Goal: Complete application form

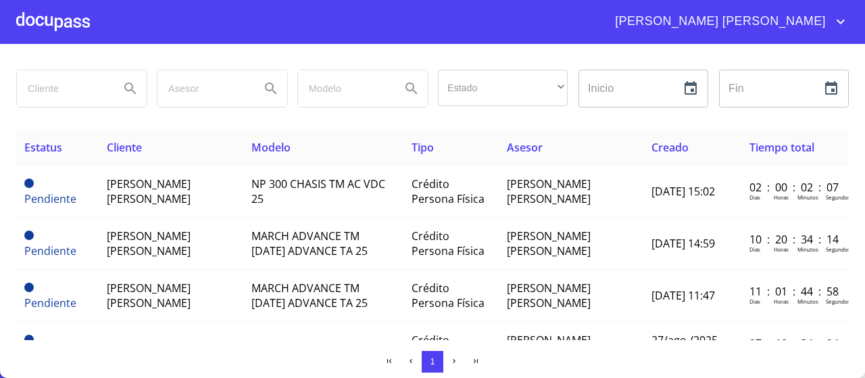
click at [34, 14] on div at bounding box center [53, 21] width 74 height 43
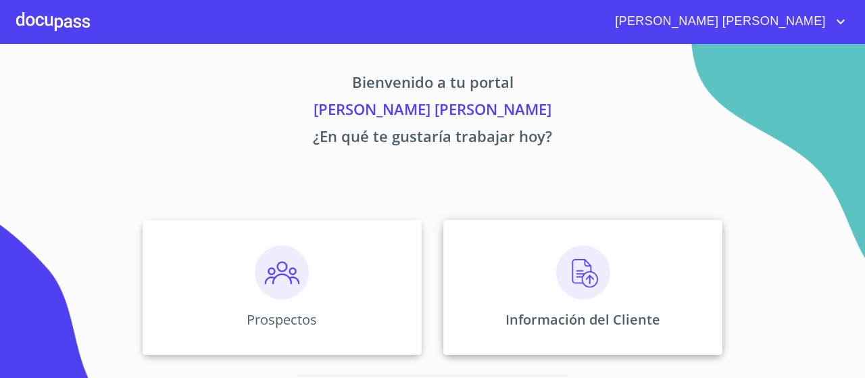
click at [566, 315] on p "Información del Cliente" at bounding box center [582, 319] width 155 height 18
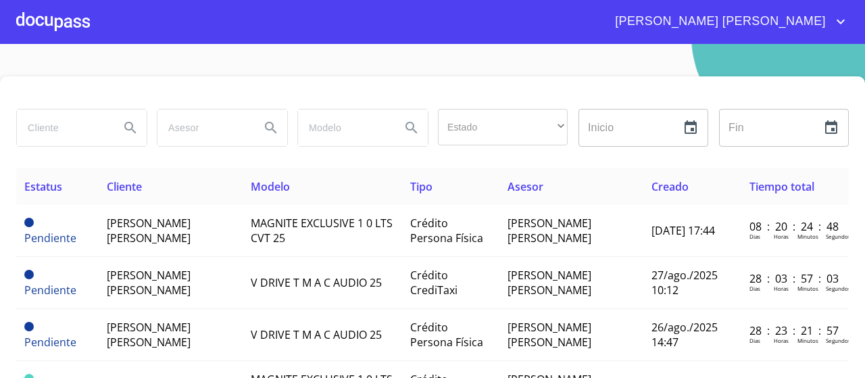
click at [82, 121] on input "search" at bounding box center [63, 127] width 92 height 36
type input "[PERSON_NAME]"
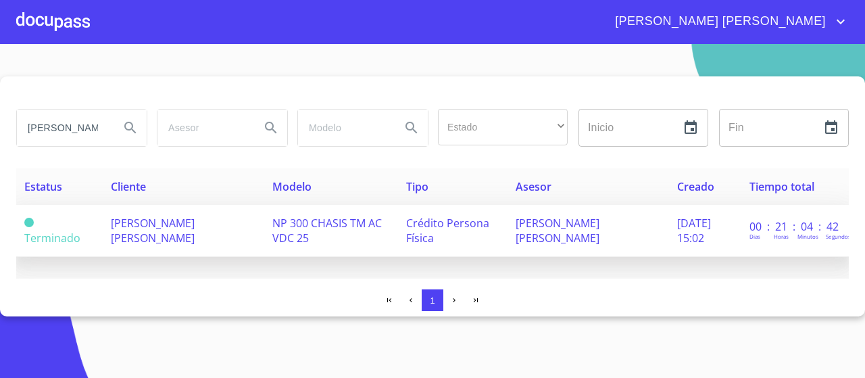
click at [171, 230] on span "[PERSON_NAME] [PERSON_NAME]" at bounding box center [153, 231] width 84 height 30
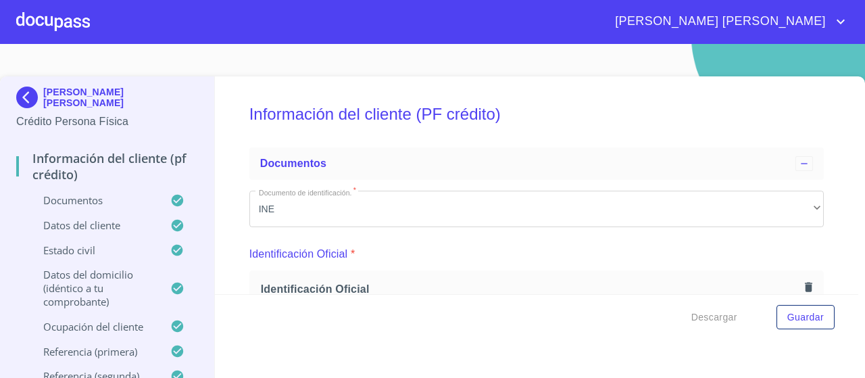
click at [430, 78] on div "Información del cliente (PF crédito) Documentos Documento de identificación.   …" at bounding box center [537, 185] width 644 height 218
click at [817, 80] on div "Información del cliente (PF crédito) Documentos Documento de identificación.   …" at bounding box center [537, 185] width 644 height 218
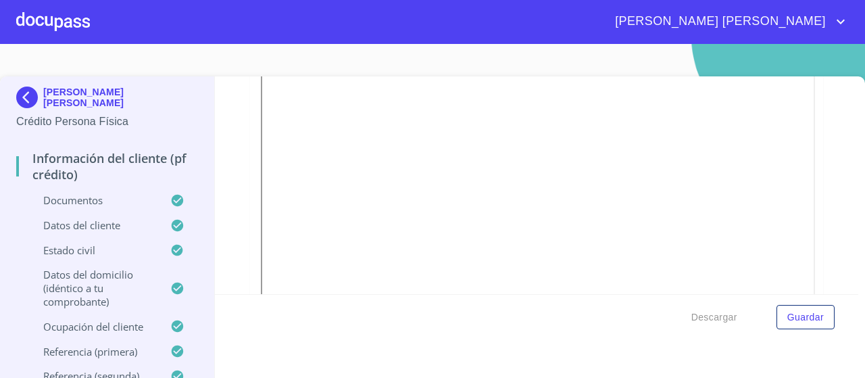
scroll to position [1095, 0]
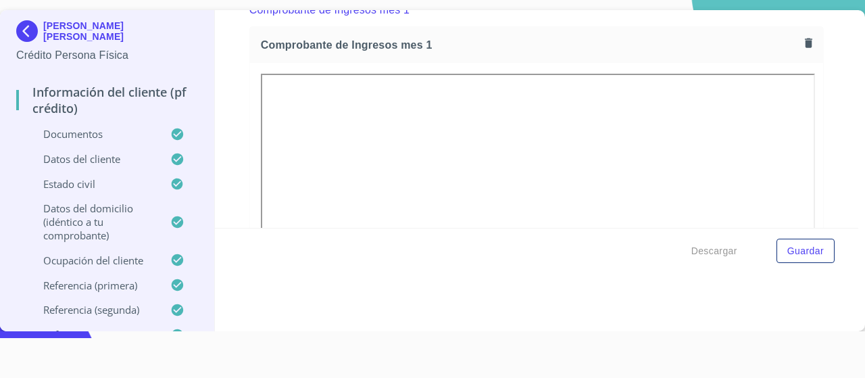
scroll to position [992, 0]
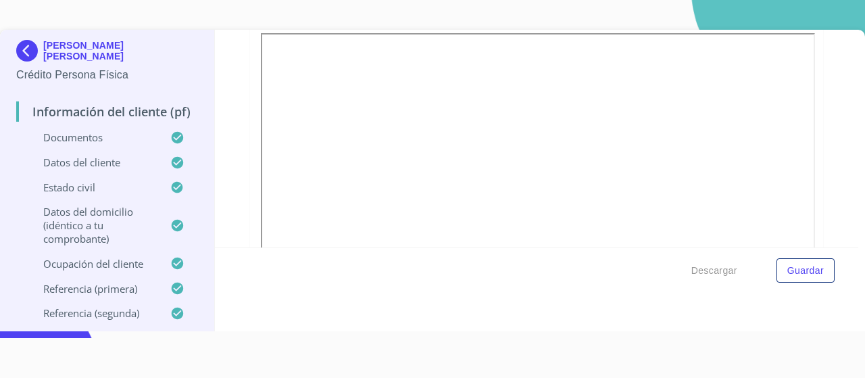
scroll to position [1057, 0]
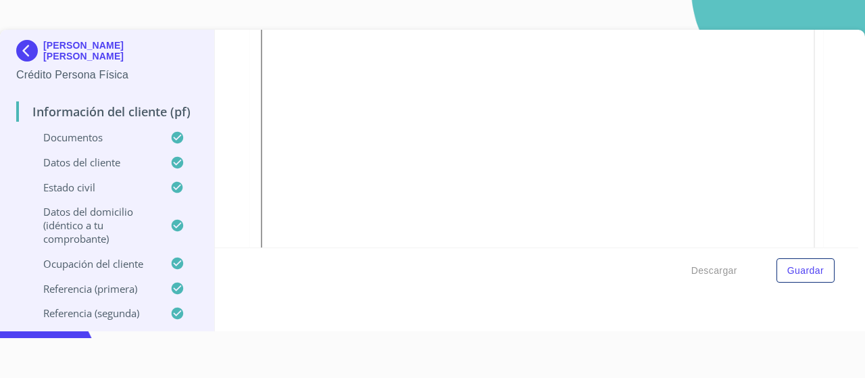
scroll to position [2811, 0]
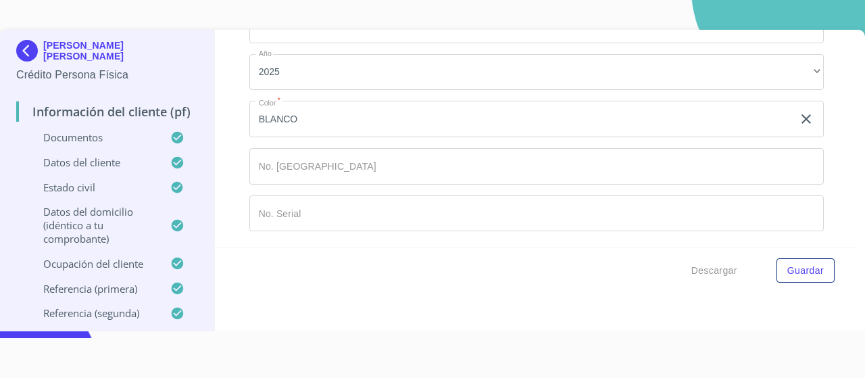
scroll to position [7708, 0]
click at [800, 278] on button "Guardar" at bounding box center [805, 270] width 58 height 25
